Goal: Find specific page/section: Find specific page/section

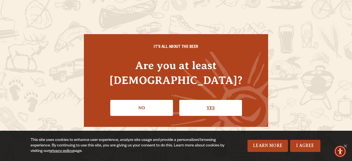
click at [200, 100] on link "Yes" at bounding box center [211, 108] width 63 height 16
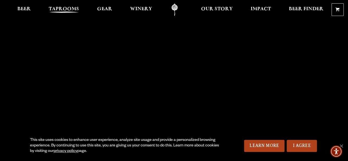
click at [51, 10] on span "Taprooms" at bounding box center [64, 9] width 30 height 4
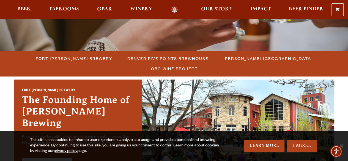
scroll to position [127, 0]
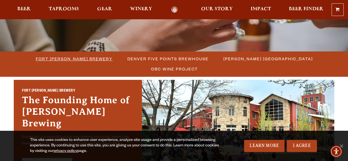
click at [70, 62] on span "Fort [PERSON_NAME] Brewery" at bounding box center [74, 59] width 77 height 8
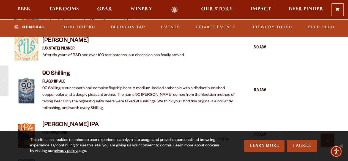
scroll to position [618, 0]
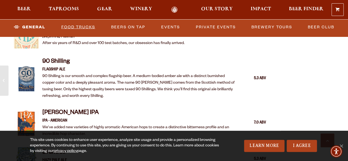
click at [97, 24] on link "Food Trucks" at bounding box center [78, 27] width 38 height 13
click at [93, 26] on link "Food Trucks" at bounding box center [74, 27] width 48 height 13
click at [309, 147] on link "I Agree" at bounding box center [302, 146] width 30 height 12
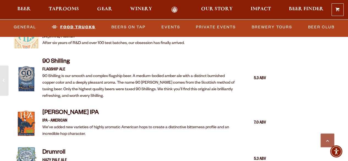
click at [98, 25] on link "Food Trucks" at bounding box center [74, 27] width 48 height 13
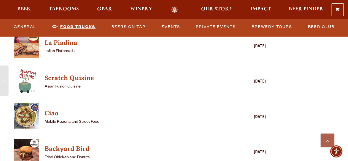
scroll to position [1336, 0]
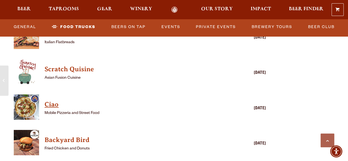
click at [51, 108] on h4 "Ciao" at bounding box center [132, 104] width 175 height 9
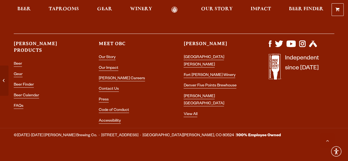
scroll to position [2424, 0]
